Goal: Transaction & Acquisition: Purchase product/service

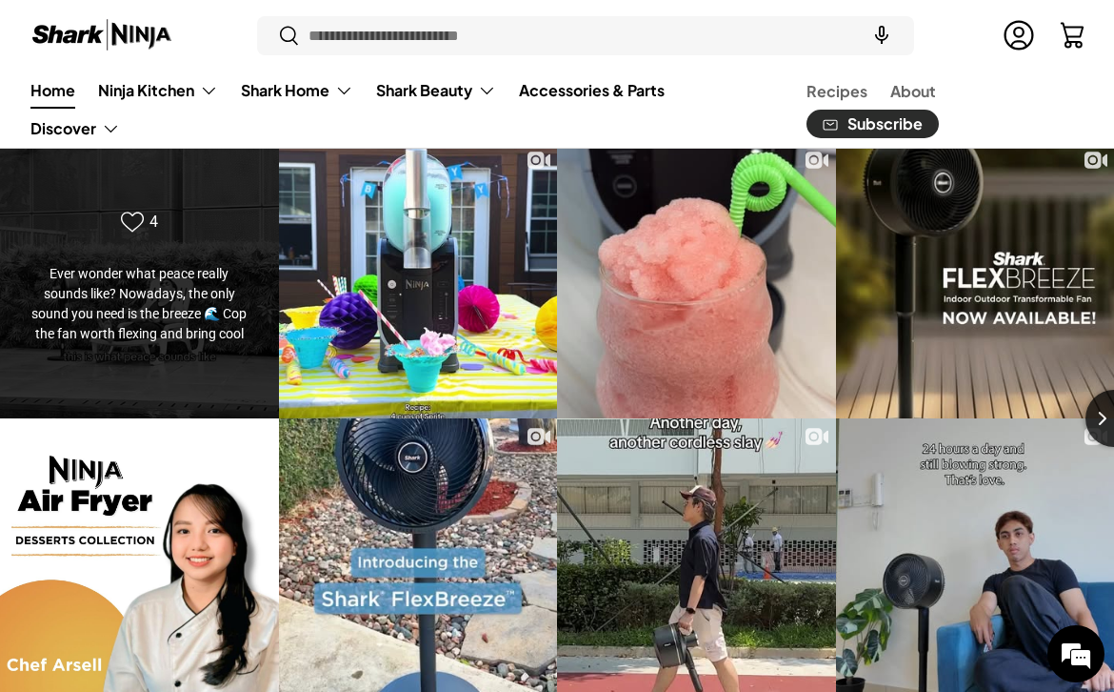
scroll to position [3414, 0]
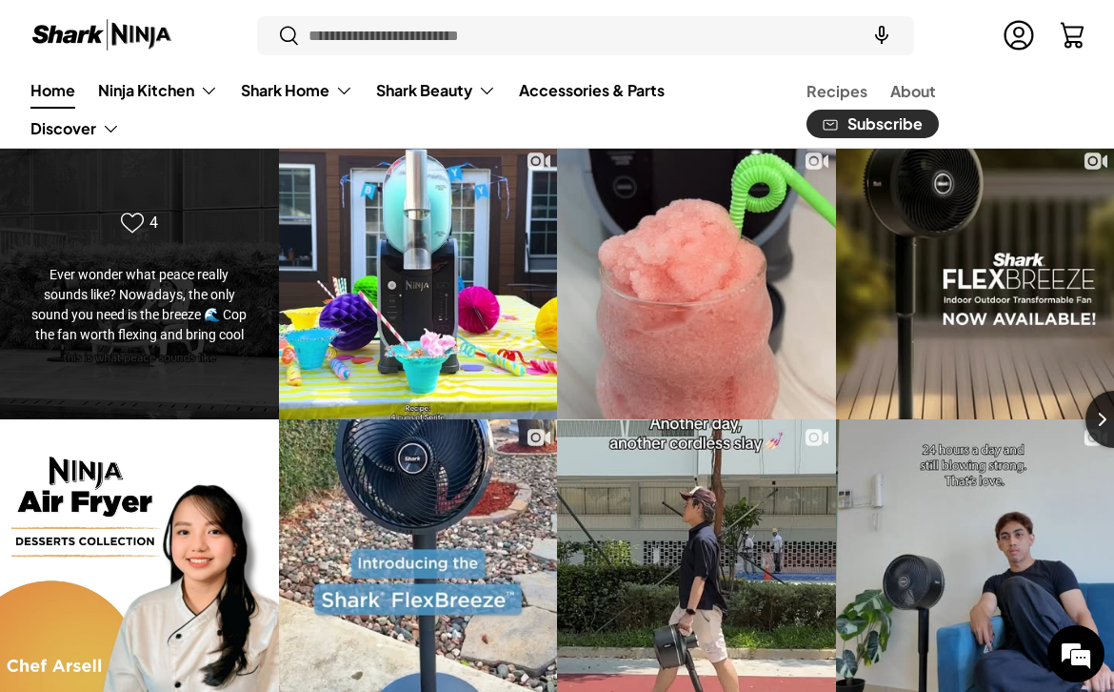
click at [197, 291] on div "Ever wonder what peace really sounds like? Nowadays, the only sound you need is…" at bounding box center [139, 305] width 225 height 80
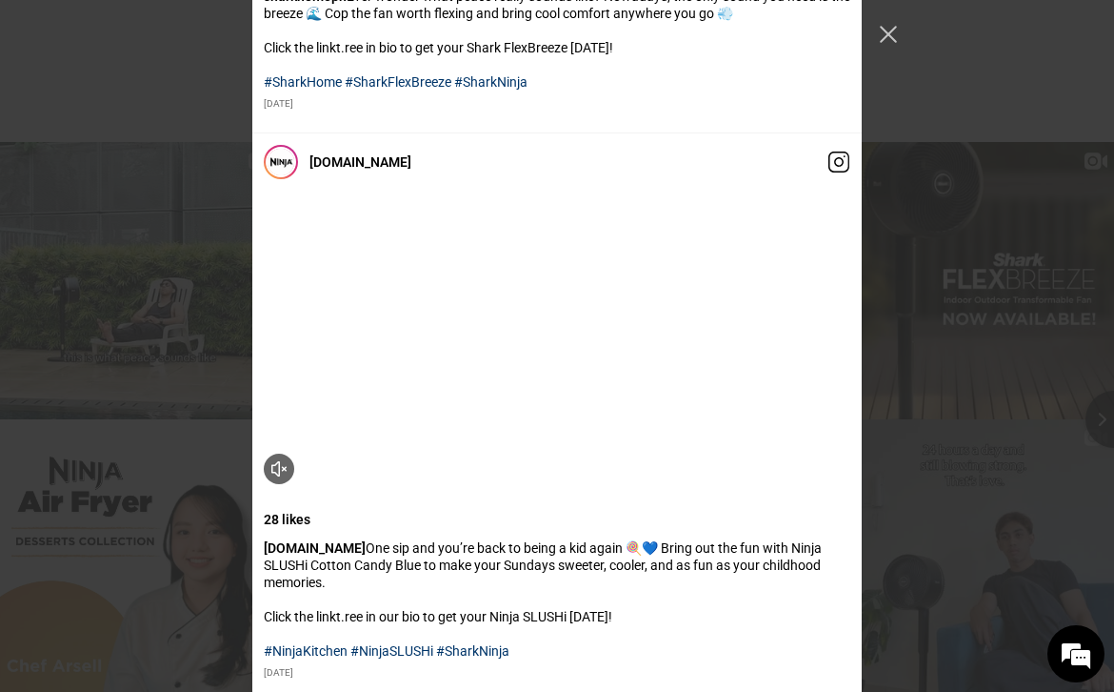
scroll to position [379, 0]
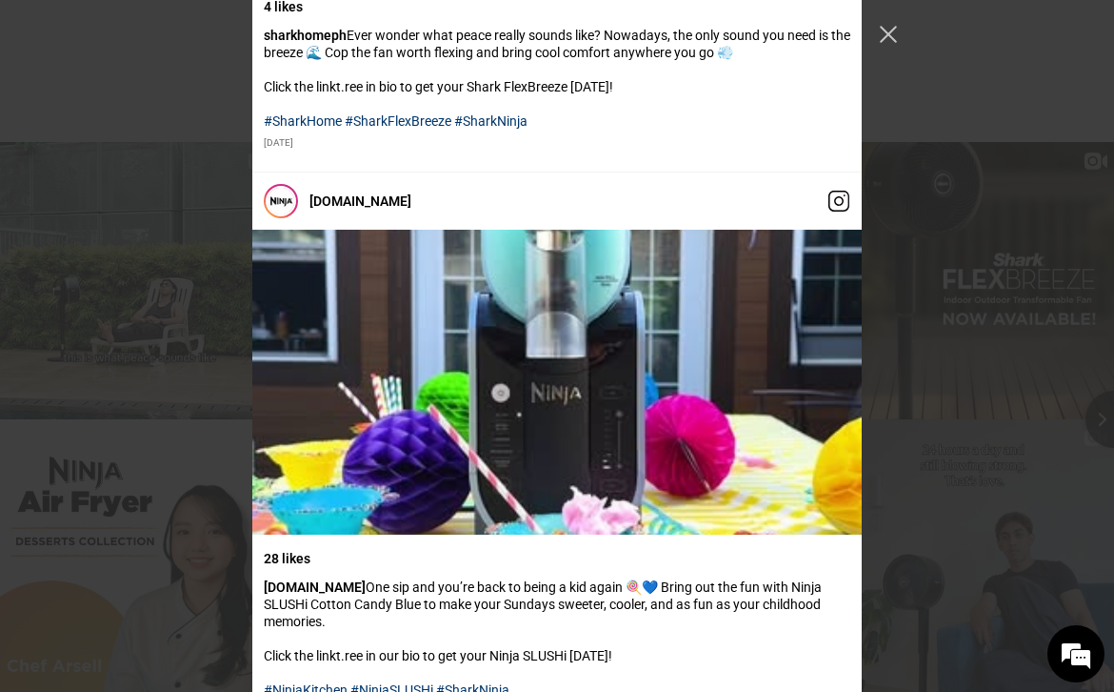
click at [913, 177] on div "sharkhomeph" at bounding box center [557, 346] width 1114 height 692
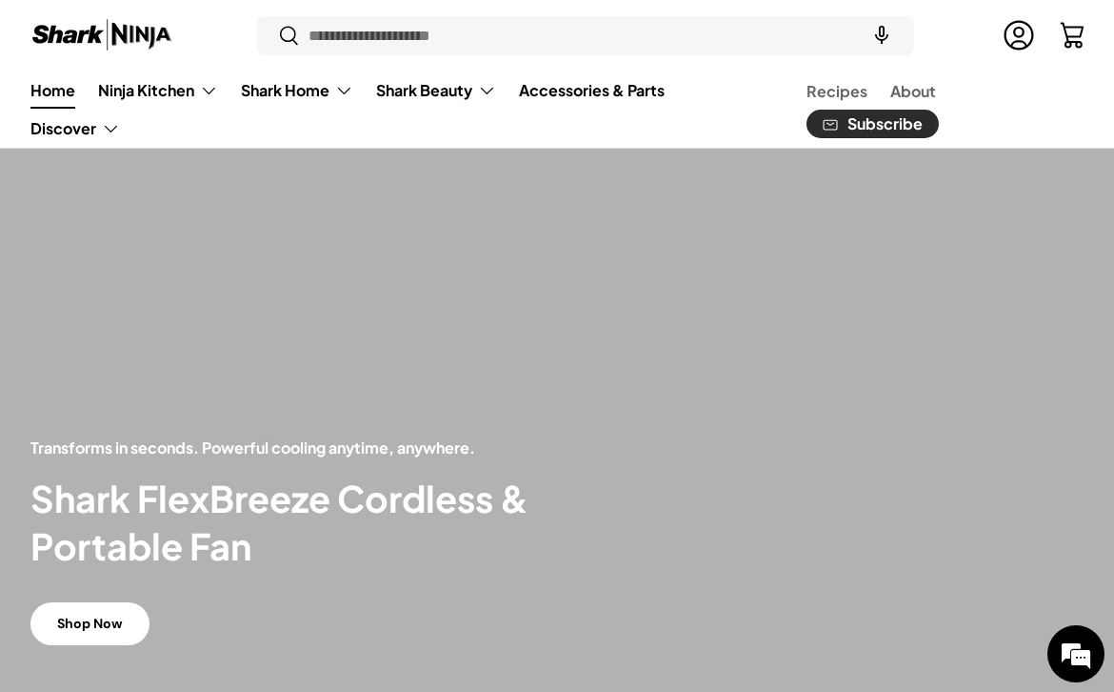
scroll to position [104, 0]
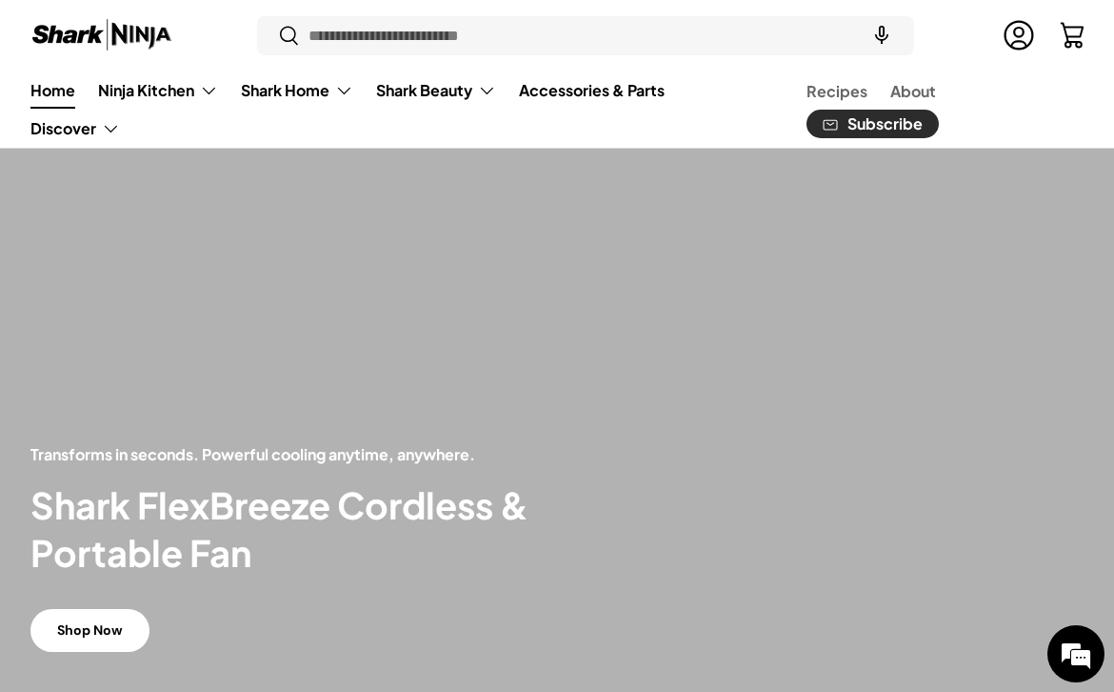
click at [123, 645] on link "Shop Now" at bounding box center [89, 630] width 119 height 43
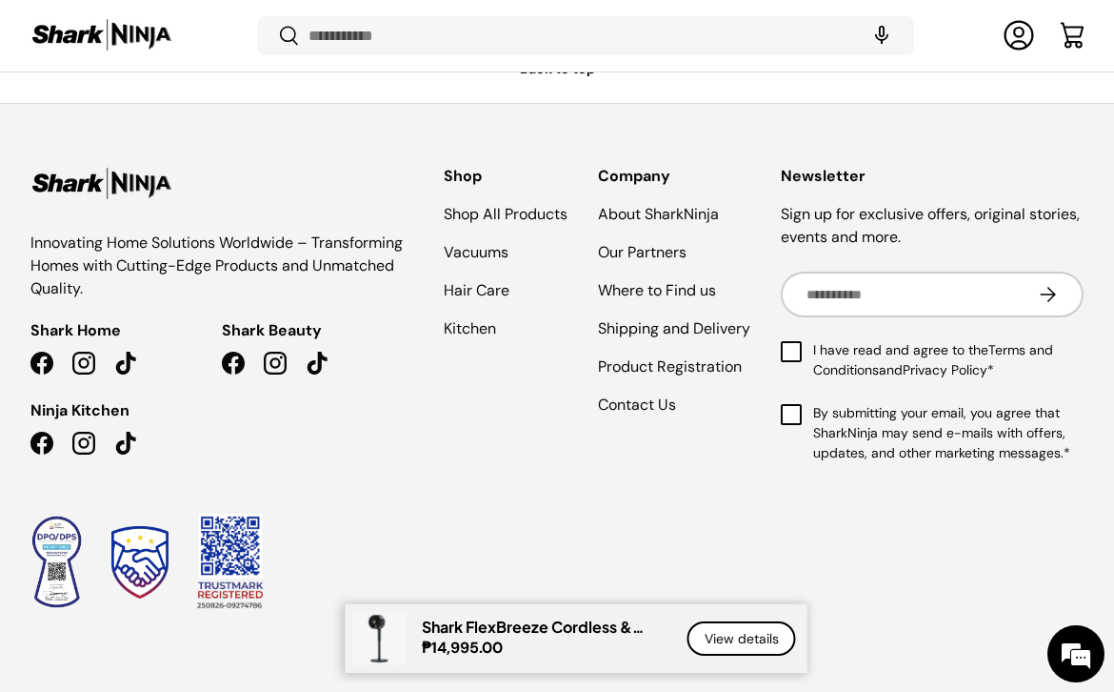
scroll to position [2805, 0]
